Goal: Information Seeking & Learning: Learn about a topic

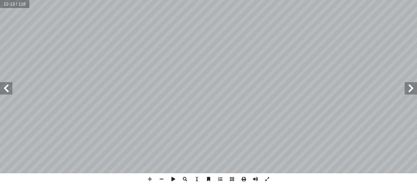
click at [326, 0] on html "الصفحة الرئيسية الصف الأول الصف الثاني الصف الثالث الصف الرابع الصف الخامس الصف…" at bounding box center [208, 28] width 417 height 56
click at [312, 0] on html "الصفحة الرئيسية الصف الأول الصف الثاني الصف الثالث الصف الرابع الصف الخامس الصف…" at bounding box center [208, 28] width 417 height 56
click at [367, 56] on html "الصفحة الرئيسية الصف الأول الصف الثاني الصف الثالث الصف الرابع الصف الخامس الصف…" at bounding box center [208, 28] width 417 height 56
click at [6, 89] on span at bounding box center [6, 88] width 12 height 12
click at [411, 89] on span at bounding box center [411, 88] width 12 height 12
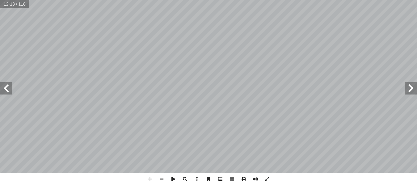
click at [278, 0] on html "الصفحة الرئيسية الصف الأول الصف الثاني الصف الثالث الصف الرابع الصف الخامس الصف…" at bounding box center [208, 28] width 417 height 56
click at [6, 90] on span at bounding box center [6, 88] width 12 height 12
click at [407, 90] on span at bounding box center [411, 88] width 12 height 12
drag, startPoint x: 0, startPoint y: 0, endPoint x: 407, endPoint y: 90, distance: 416.6
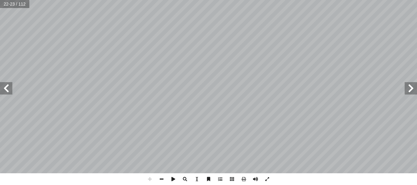
click at [407, 90] on span at bounding box center [411, 88] width 12 height 12
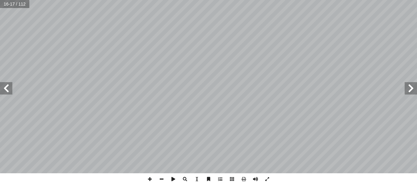
click at [411, 87] on span at bounding box center [411, 88] width 12 height 12
click at [5, 86] on span at bounding box center [6, 88] width 12 height 12
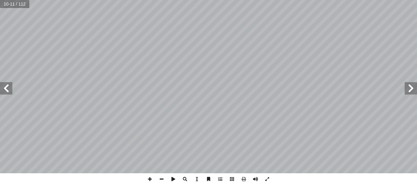
click at [6, 85] on span at bounding box center [6, 88] width 12 height 12
click at [157, 179] on span at bounding box center [162, 179] width 12 height 12
click at [151, 180] on span at bounding box center [150, 179] width 12 height 12
click at [64, 177] on div "التربية [DEMOGRAPHIC_DATA] للصف الثامن ٨ قويم ّ الت : حيحة ّ جابة الص إ ضع دائر…" at bounding box center [208, 92] width 417 height 185
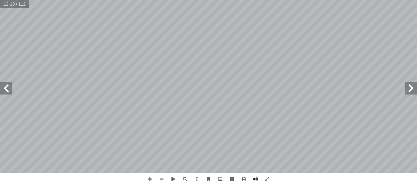
click at [331, 152] on div "التربية [DEMOGRAPHIC_DATA] للصف الثامن ٨ قويم ّ الت : حيحة ّ جابة الص إ ضع دائر…" at bounding box center [208, 92] width 417 height 185
